Goal: Information Seeking & Learning: Check status

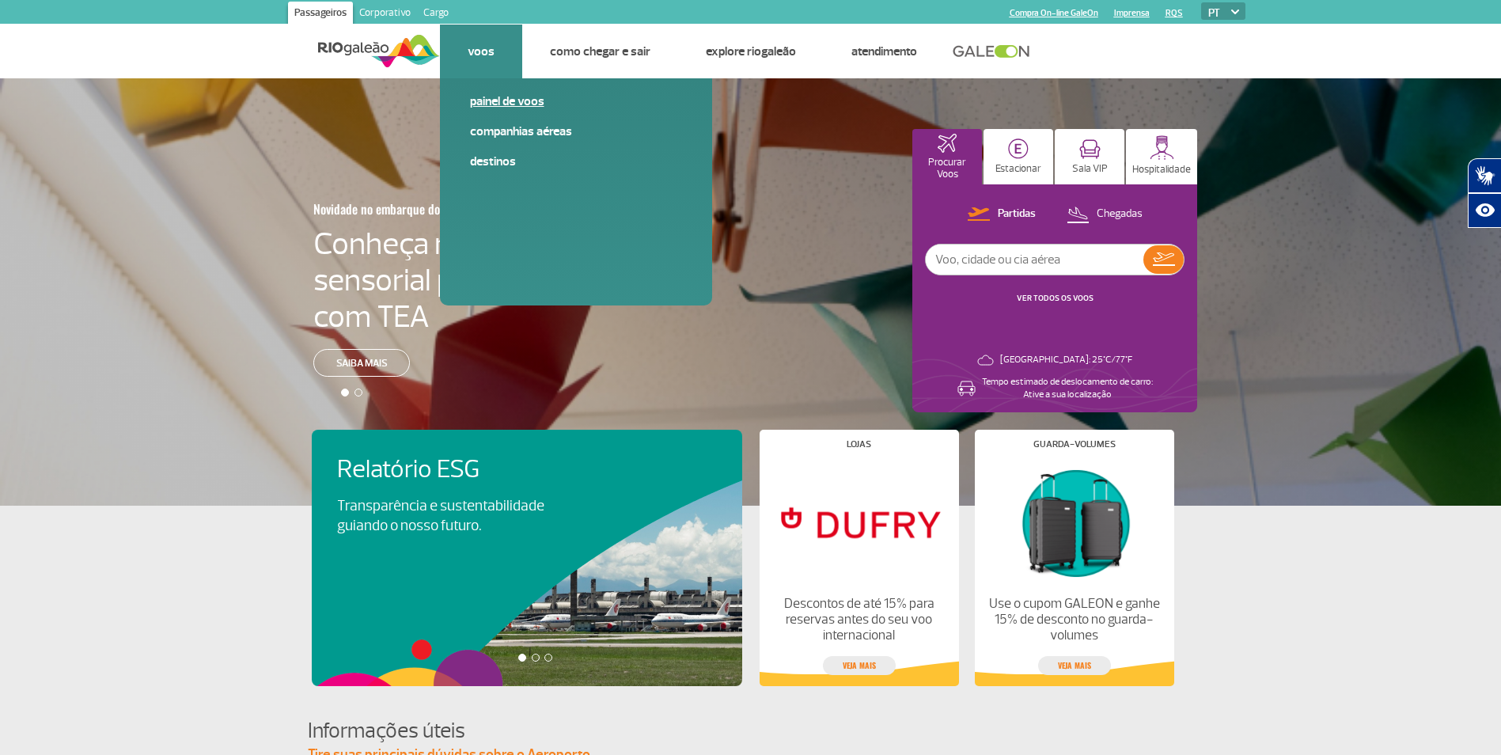
click at [485, 97] on link "Painel de voos" at bounding box center [576, 101] width 212 height 17
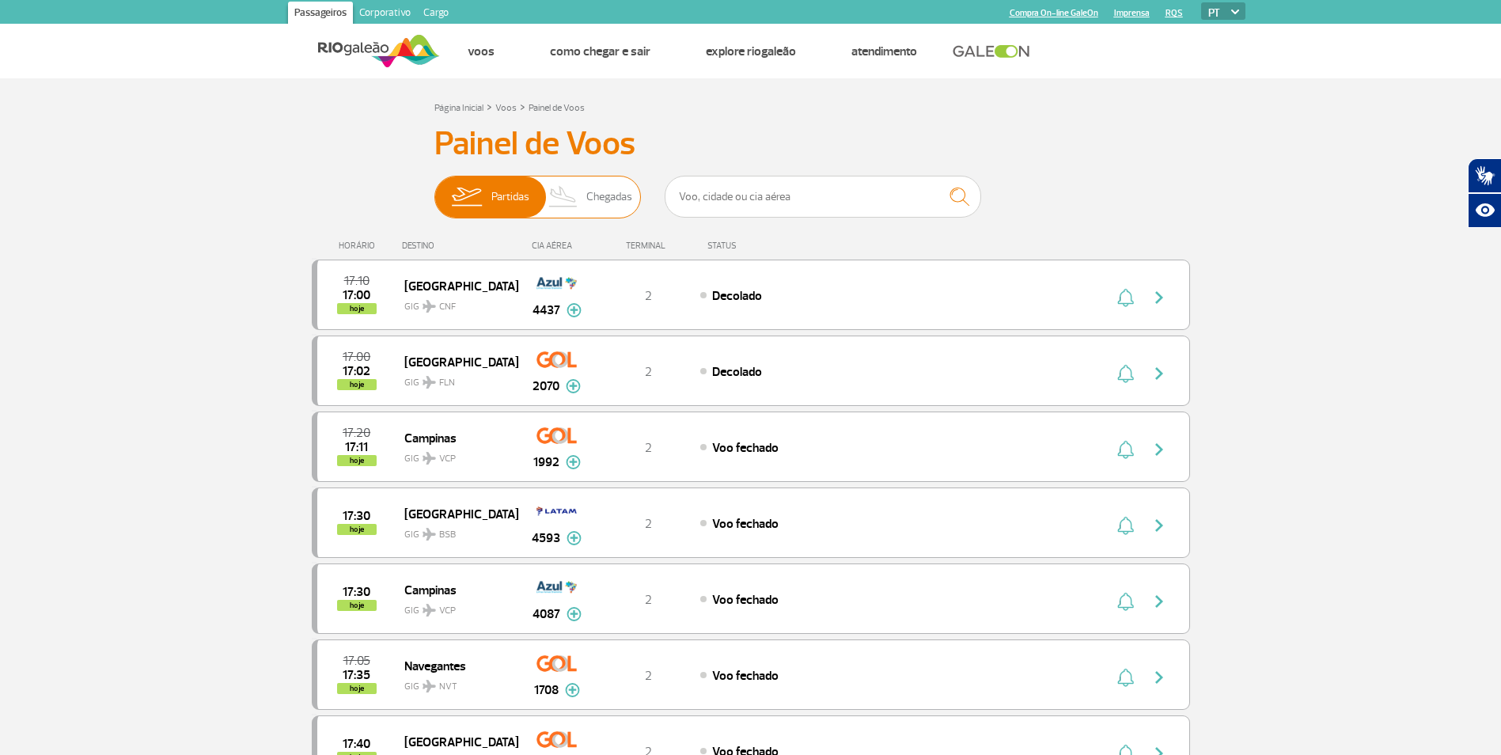
click at [619, 202] on span "Chegadas" at bounding box center [609, 196] width 46 height 41
click at [434, 189] on input "Partidas Chegadas" at bounding box center [434, 189] width 0 height 0
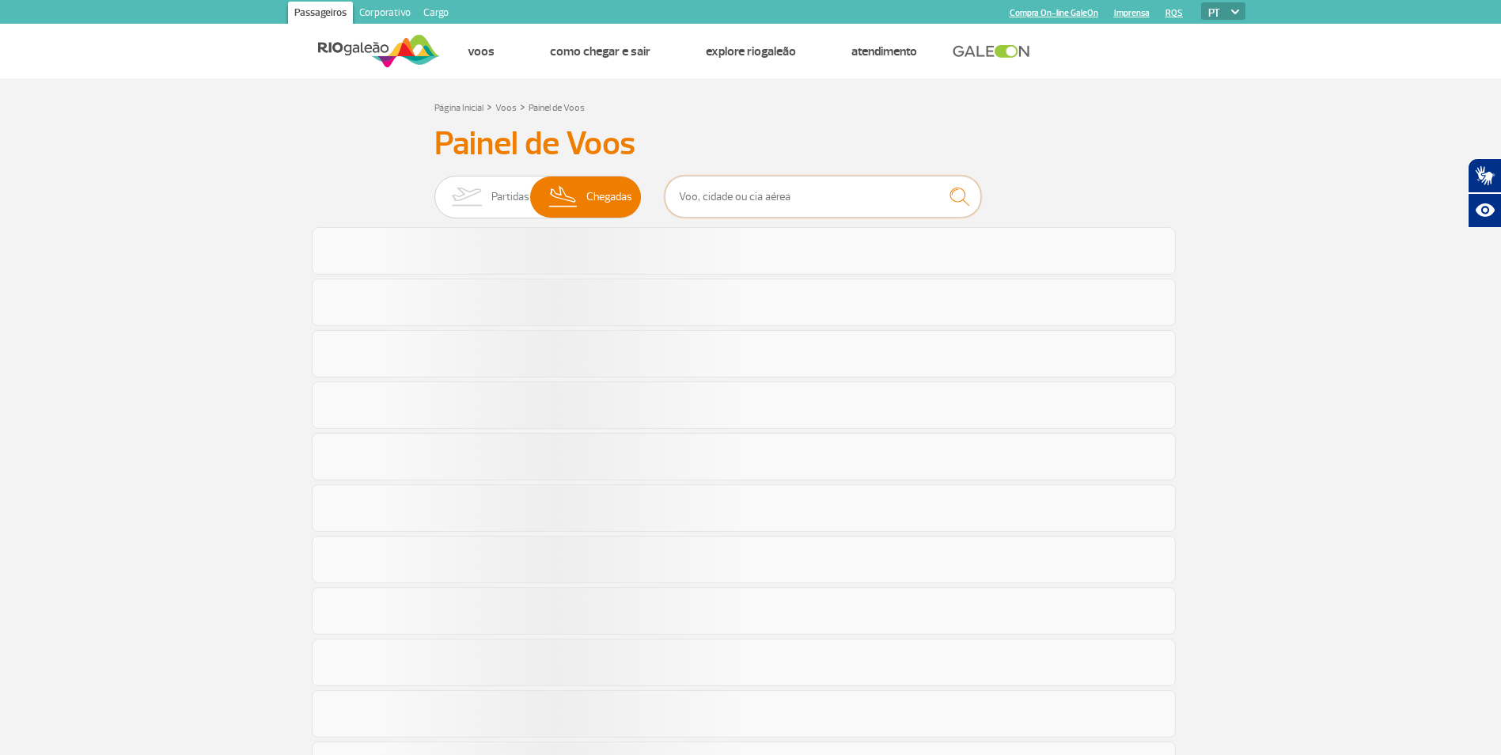
click at [743, 198] on input "text" at bounding box center [822, 197] width 316 height 42
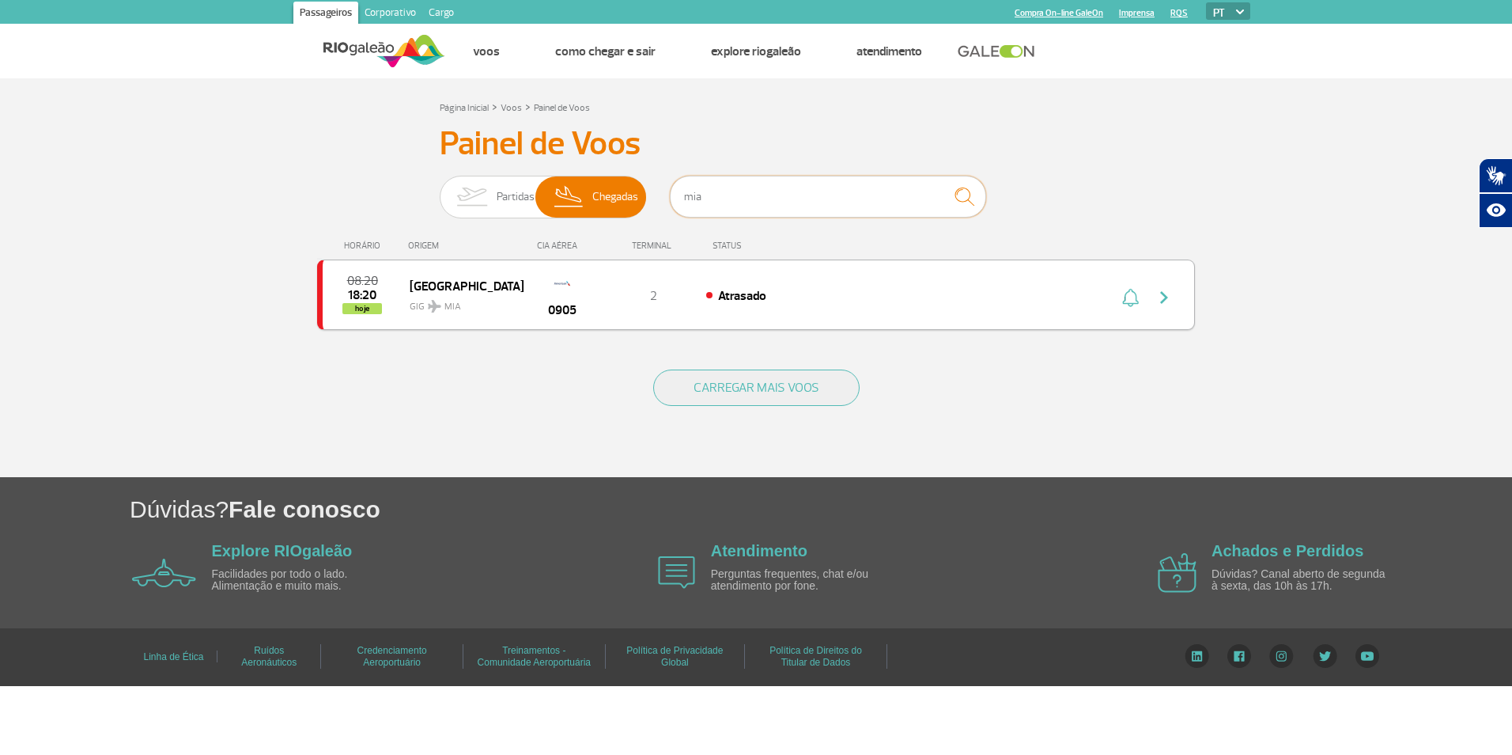
type input "mia"
click at [535, 298] on div "0905" at bounding box center [562, 295] width 78 height 50
